Goal: Navigation & Orientation: Find specific page/section

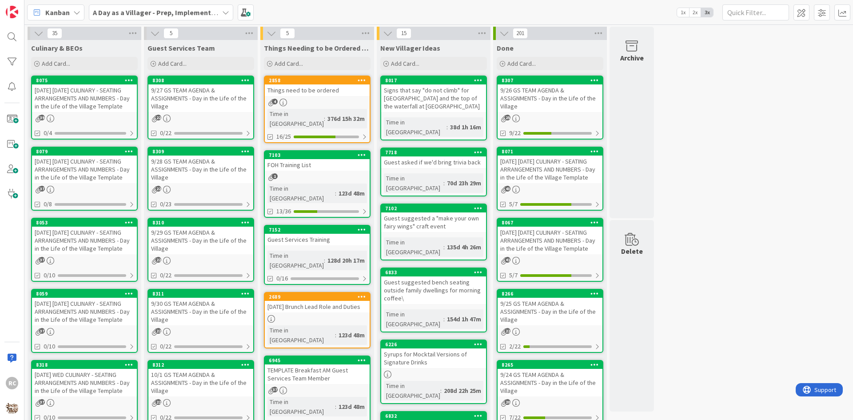
click at [103, 112] on div "[DATE] [DATE] CULINARY - SEATING ARRANGEMENTS AND NUMBERS - Day in the Life of …" at bounding box center [84, 98] width 105 height 28
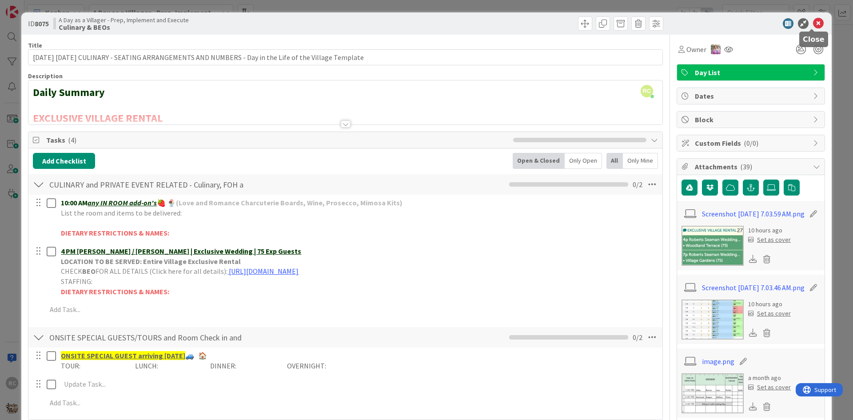
click at [814, 24] on icon at bounding box center [818, 23] width 11 height 11
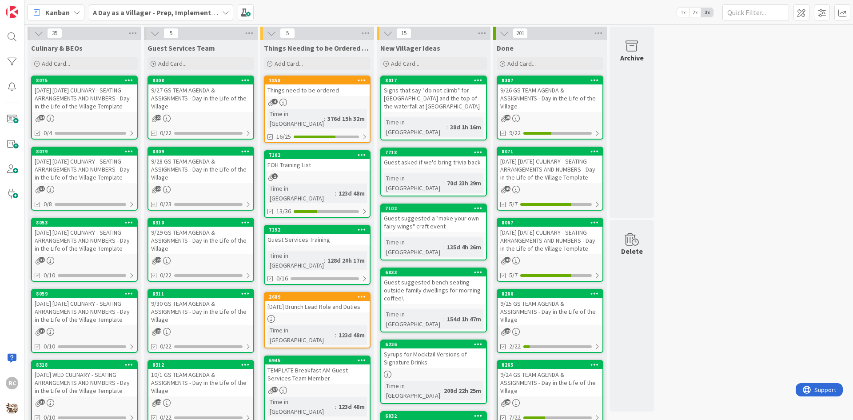
click at [201, 93] on div "9/27 GS TEAM AGENDA & ASSIGNMENTS - Day in the Life of the Village" at bounding box center [200, 98] width 105 height 28
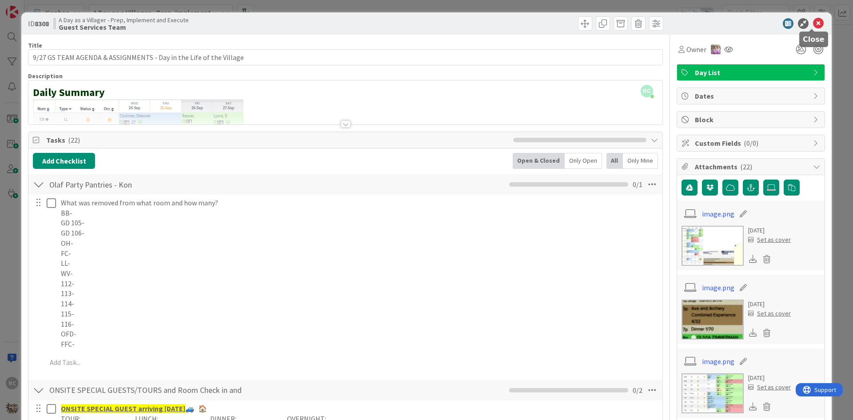
click at [813, 24] on icon at bounding box center [818, 23] width 11 height 11
